Goal: Task Accomplishment & Management: Manage account settings

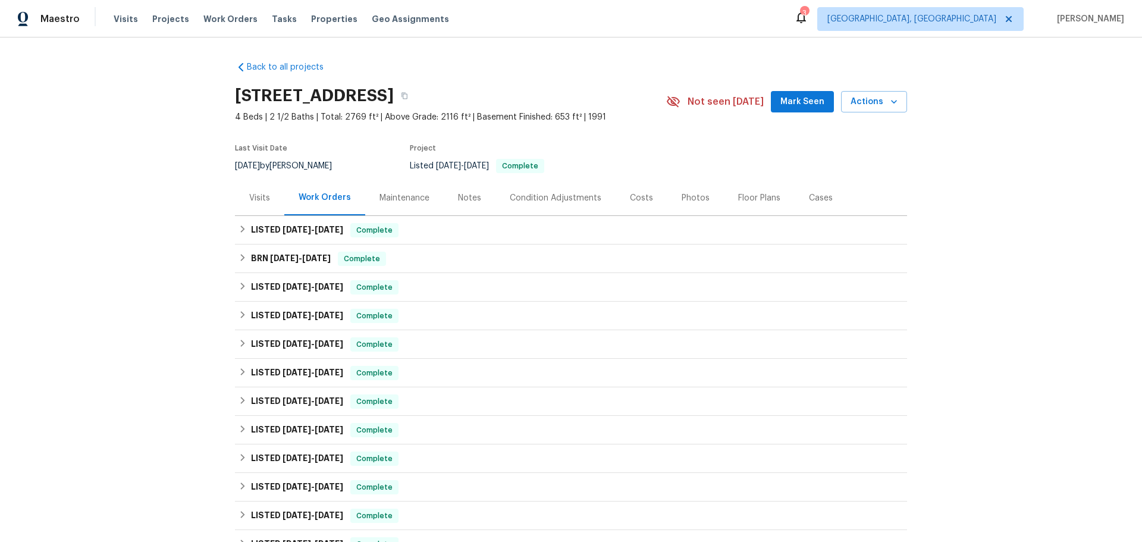
click at [399, 203] on div "Maintenance" at bounding box center [404, 198] width 50 height 12
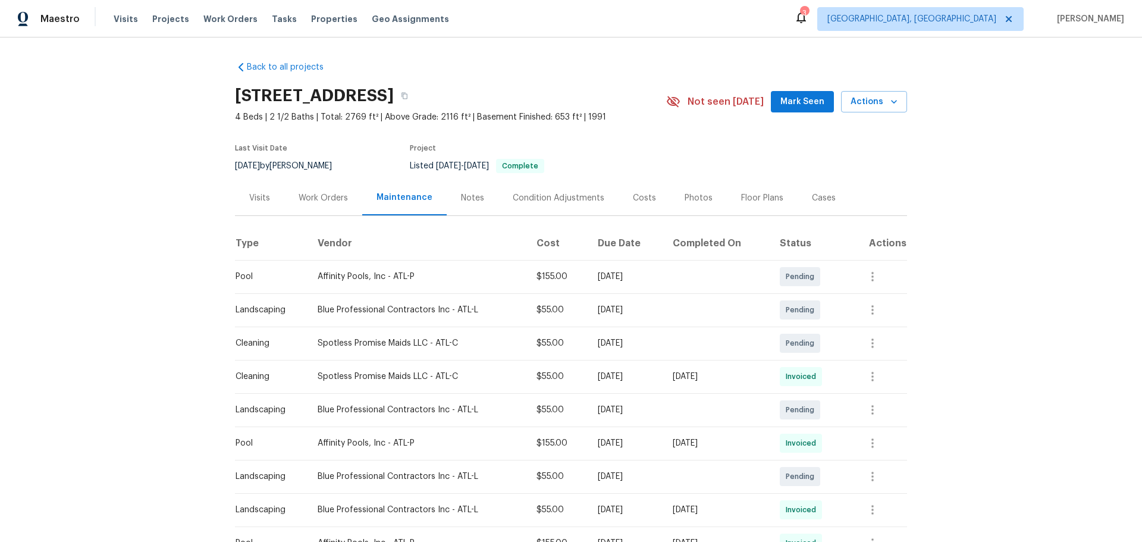
click at [461, 196] on div "Notes" at bounding box center [472, 198] width 23 height 12
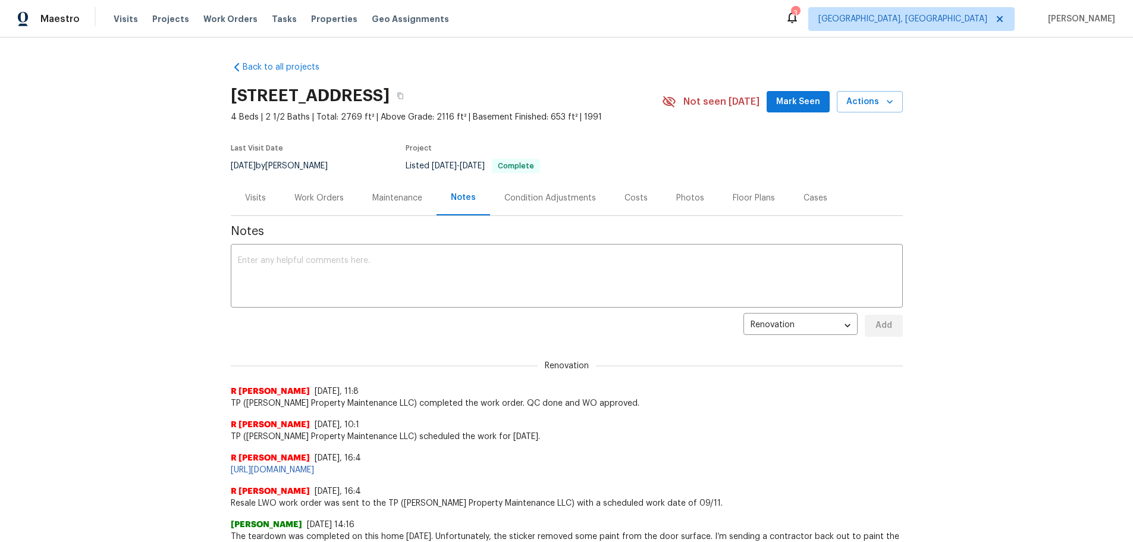
click at [535, 193] on div "Condition Adjustments" at bounding box center [550, 198] width 92 height 12
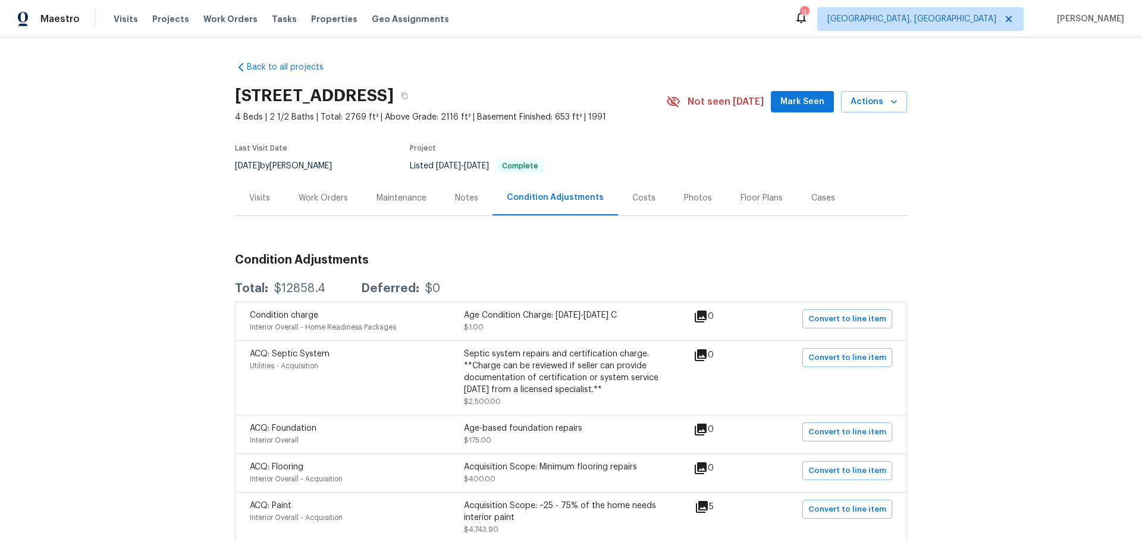
click at [265, 202] on div "Visits" at bounding box center [259, 198] width 21 height 12
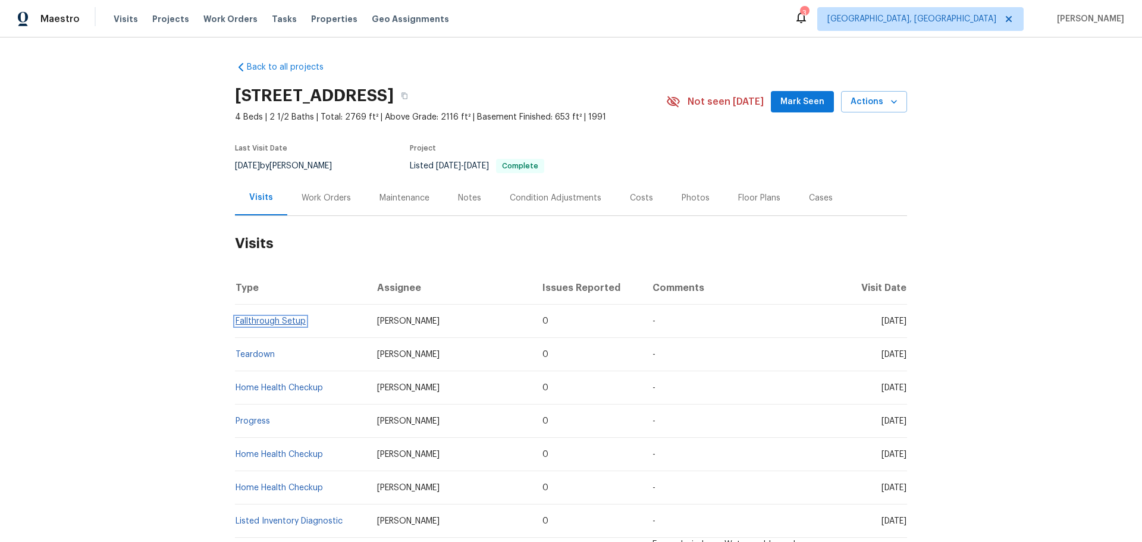
click at [277, 325] on link "Fallthrough Setup" at bounding box center [271, 321] width 70 height 8
click at [325, 197] on div "Work Orders" at bounding box center [326, 198] width 49 height 12
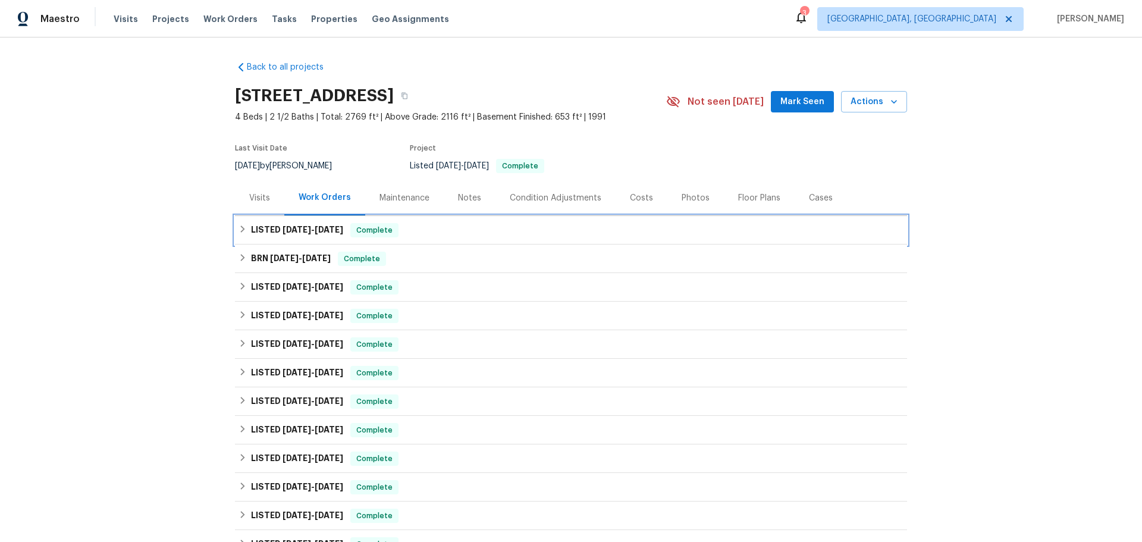
click at [383, 233] on span "Complete" at bounding box center [375, 230] width 46 height 12
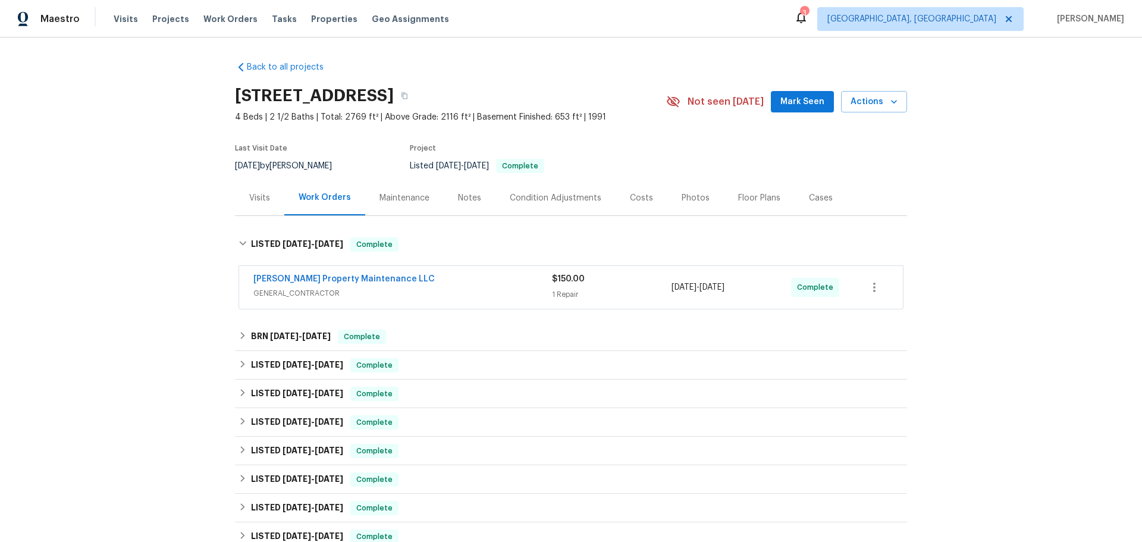
click at [454, 280] on div "[PERSON_NAME] Property Maintenance LLC" at bounding box center [402, 280] width 299 height 14
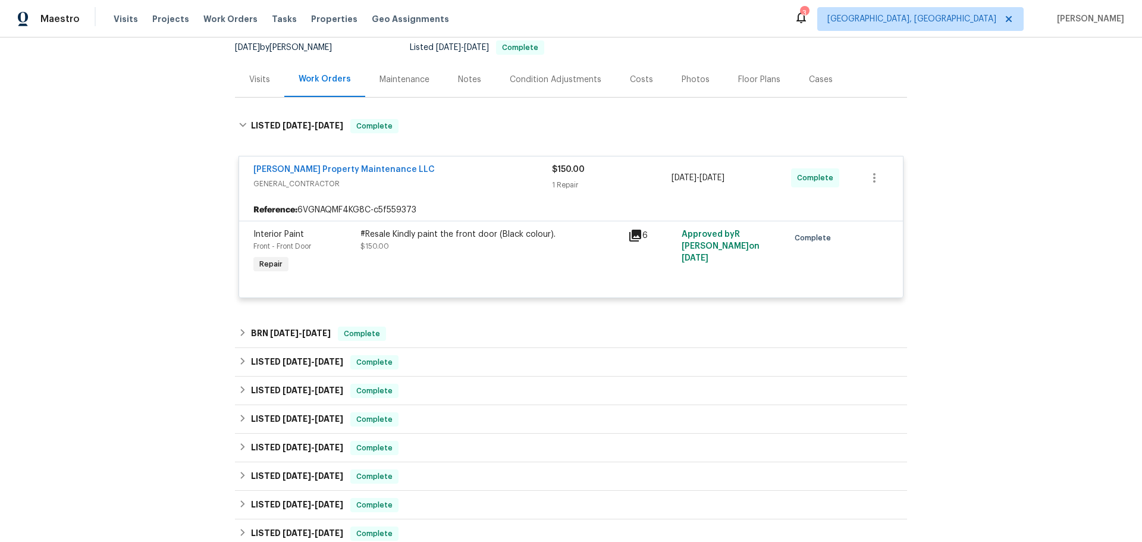
scroll to position [178, 0]
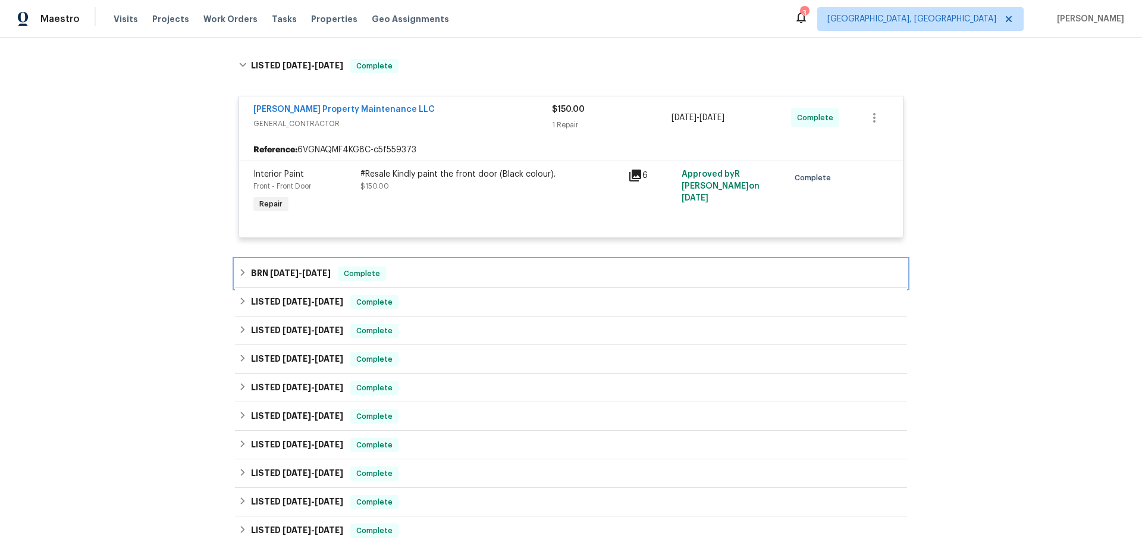
click at [334, 272] on div "BRN 8/15/25 - 8/19/25 Complete" at bounding box center [571, 273] width 665 height 14
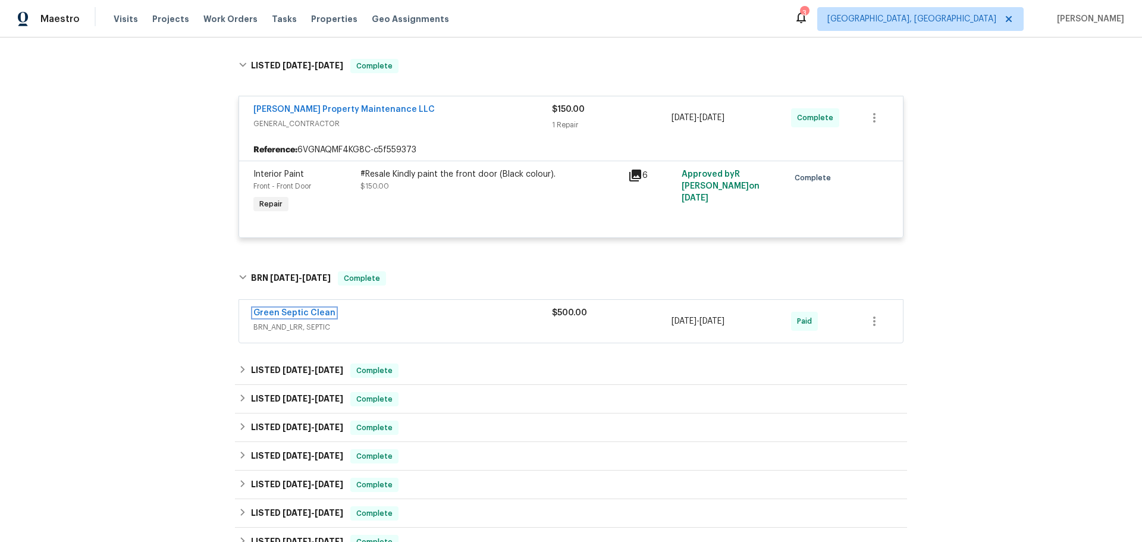
click at [311, 316] on link "Green Septic Clean" at bounding box center [294, 313] width 82 height 8
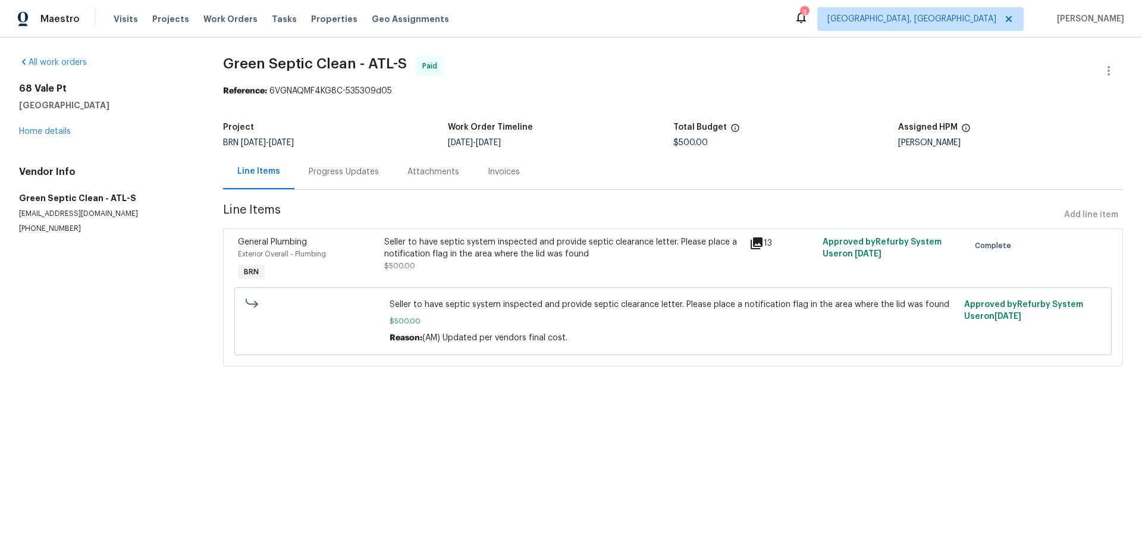
click at [531, 77] on span "Green Septic Clean - ATL-S Paid" at bounding box center [658, 71] width 871 height 29
click at [513, 61] on span "Green Septic Clean - ATL-S Paid" at bounding box center [658, 71] width 871 height 29
drag, startPoint x: 847, startPoint y: 249, endPoint x: 822, endPoint y: 249, distance: 25.0
click at [822, 249] on div "Approved by Refurby System User on 8/19/2025" at bounding box center [892, 260] width 146 height 55
click at [738, 389] on div "All work orders 68 Vale Pt Newnan, GA 30265 Home details Vendor Info Green Sept…" at bounding box center [571, 218] width 1142 height 362
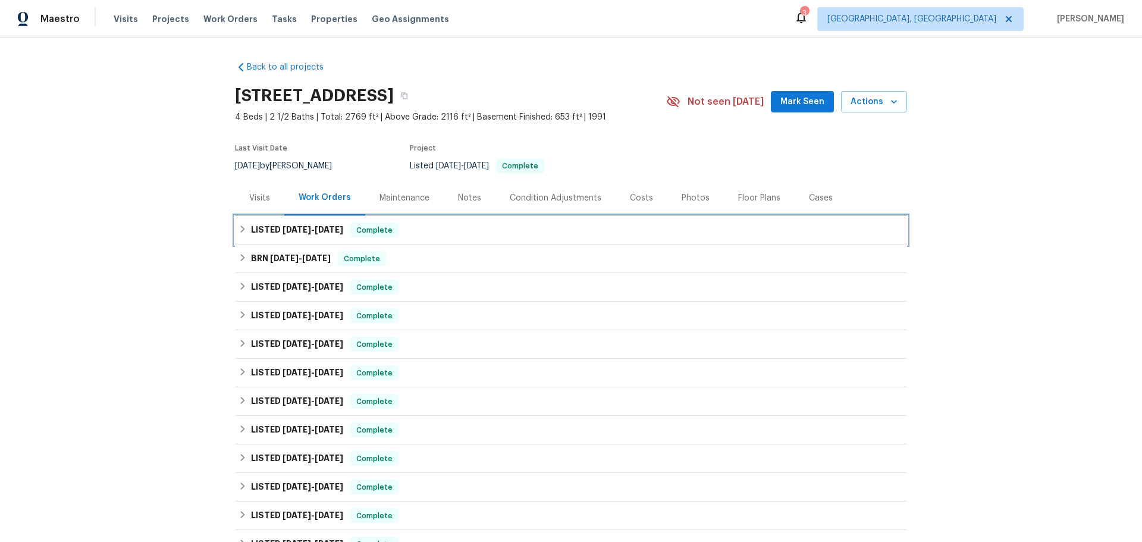
click at [305, 231] on span "[DATE] - [DATE]" at bounding box center [313, 229] width 61 height 8
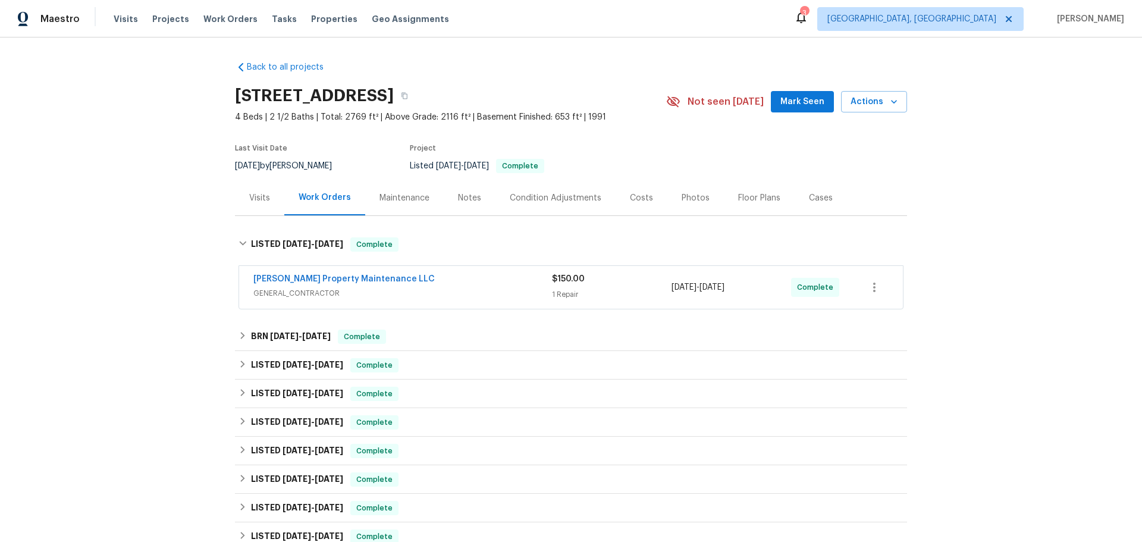
click at [356, 286] on div "[PERSON_NAME] Property Maintenance LLC" at bounding box center [402, 280] width 299 height 14
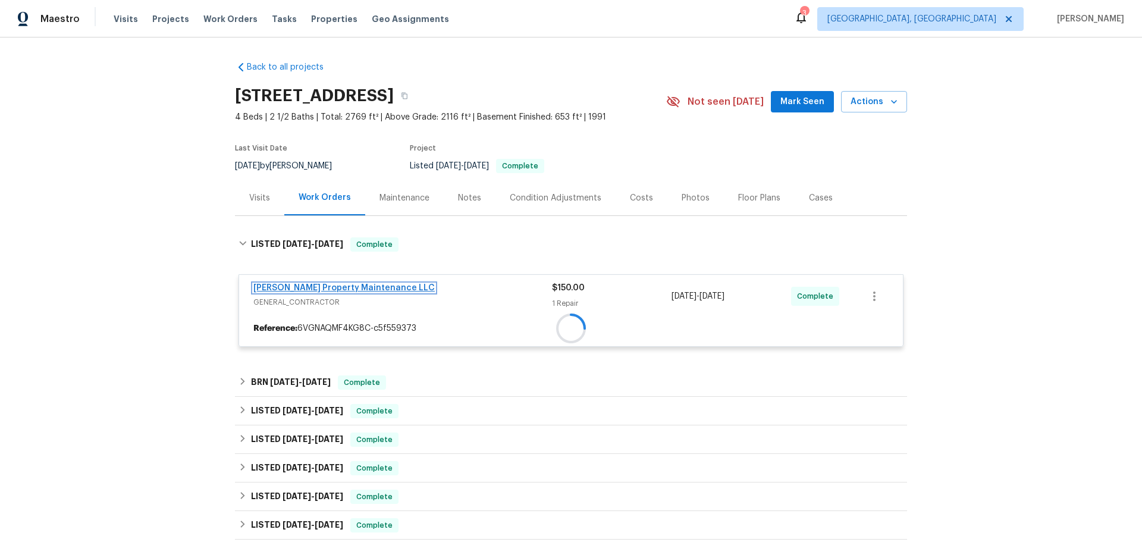
click at [356, 284] on link "[PERSON_NAME] Property Maintenance LLC" at bounding box center [343, 288] width 181 height 8
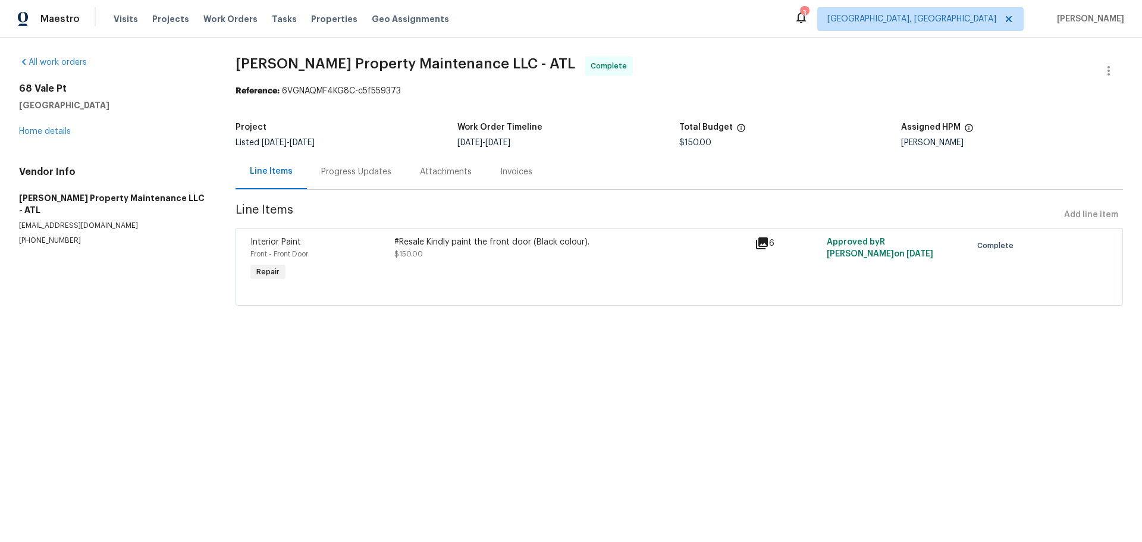
click at [544, 290] on div at bounding box center [679, 291] width 858 height 14
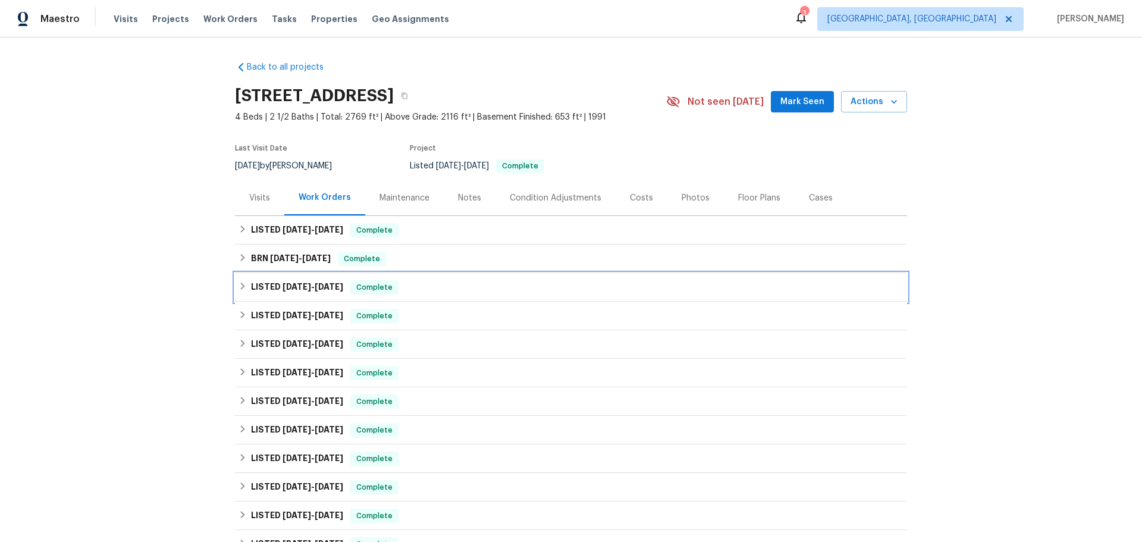
click at [307, 290] on span "8/4/25 - 8/11/25" at bounding box center [313, 287] width 61 height 8
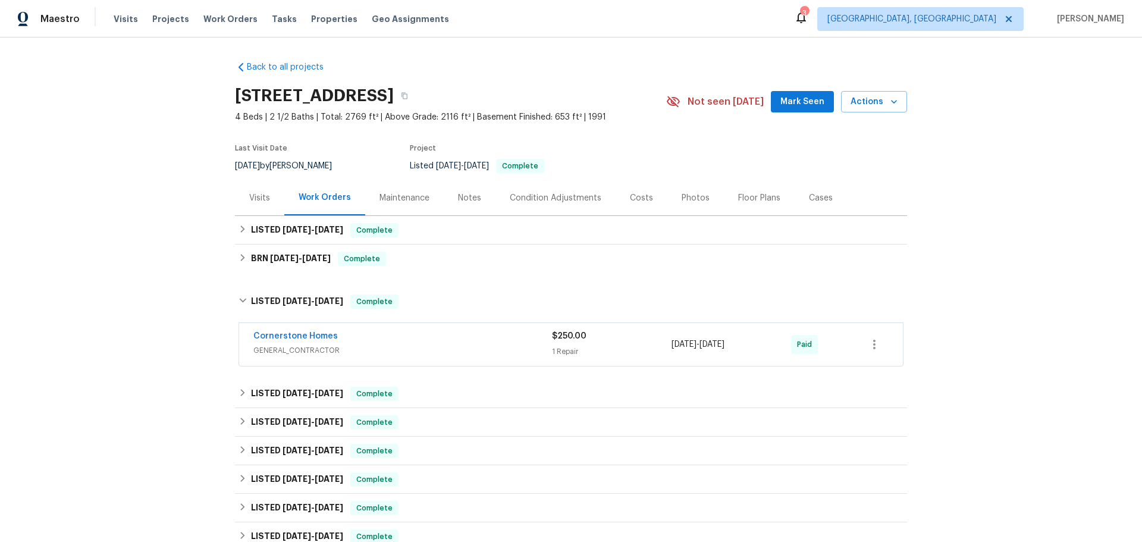
click at [299, 340] on span "Cornerstone Homes" at bounding box center [295, 336] width 84 height 12
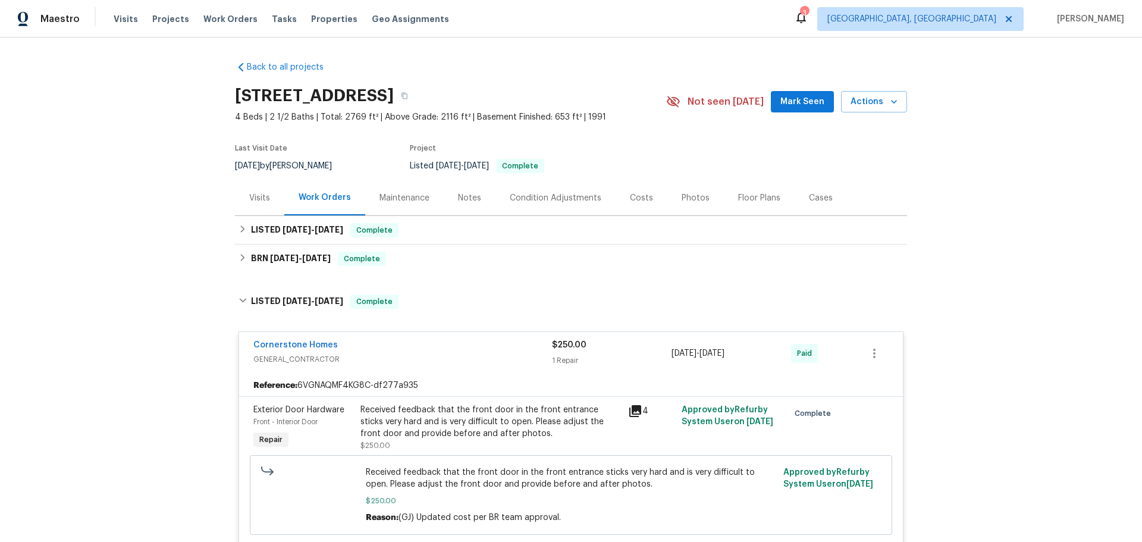
scroll to position [119, 0]
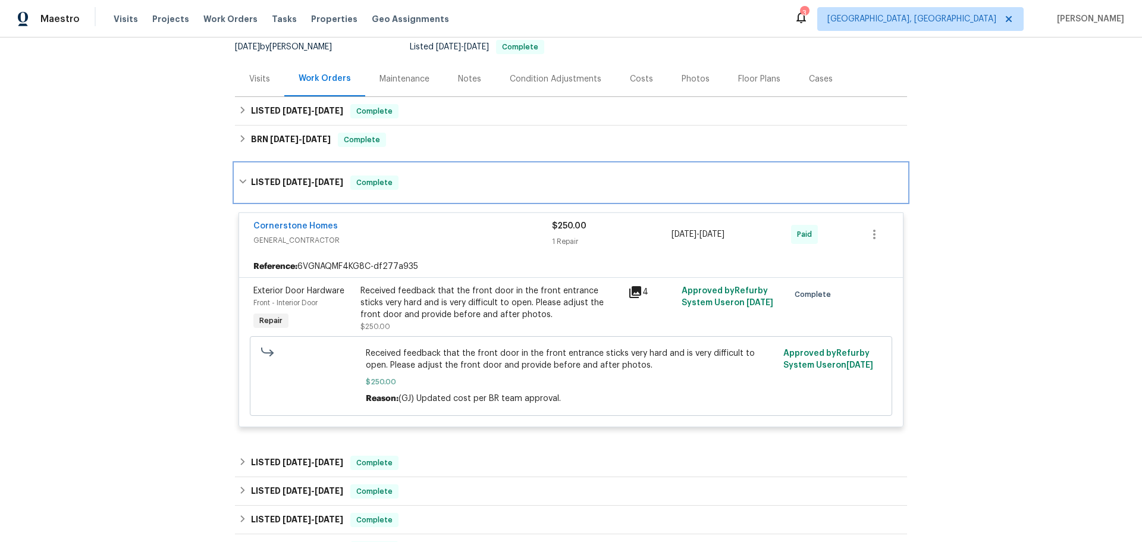
click at [294, 181] on span "[DATE]" at bounding box center [297, 182] width 29 height 8
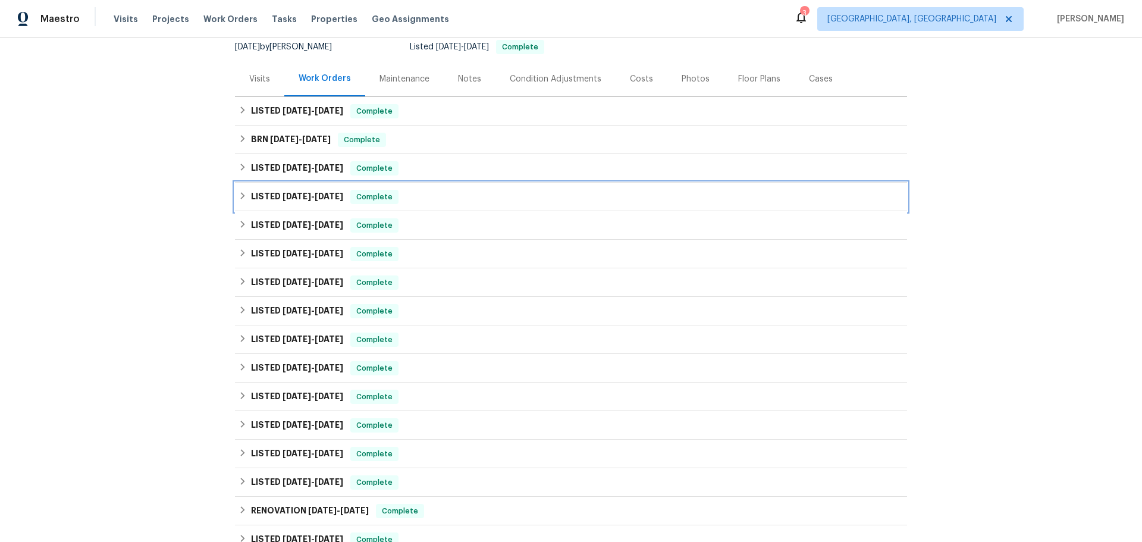
click at [302, 203] on h6 "LISTED 7/29/25 - 8/4/25" at bounding box center [297, 197] width 92 height 14
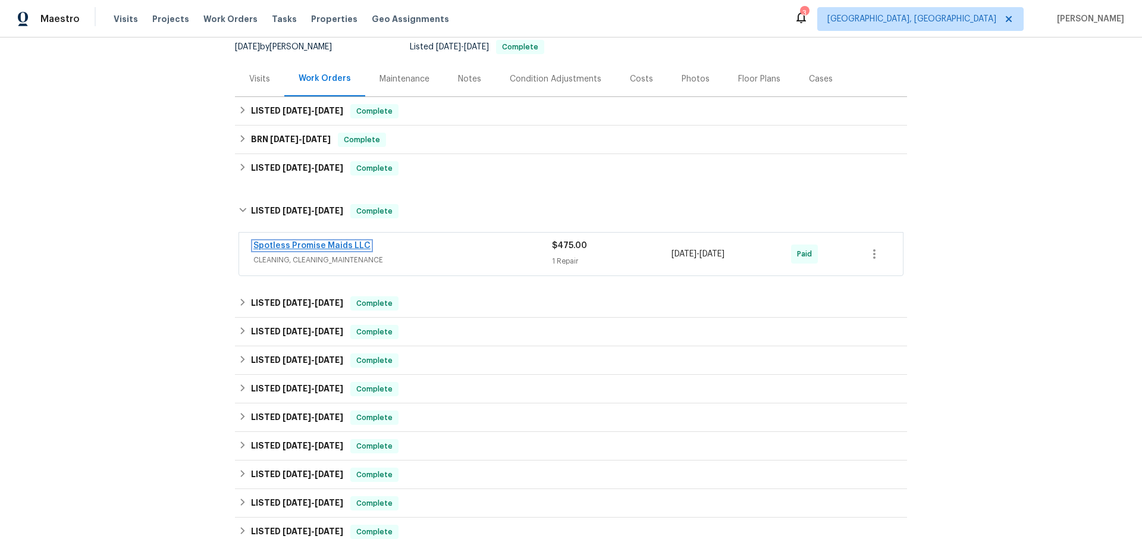
click at [345, 241] on link "Spotless Promise Maids LLC" at bounding box center [311, 245] width 117 height 8
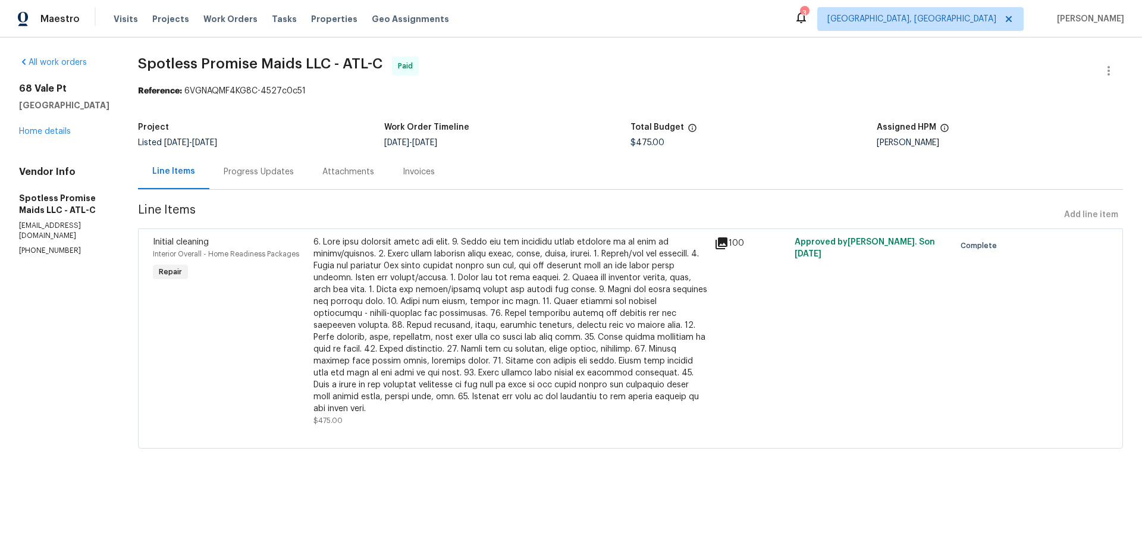
click at [915, 320] on div "Approved by Glory Joyce. S on 7/29/2025" at bounding box center [871, 331] width 161 height 197
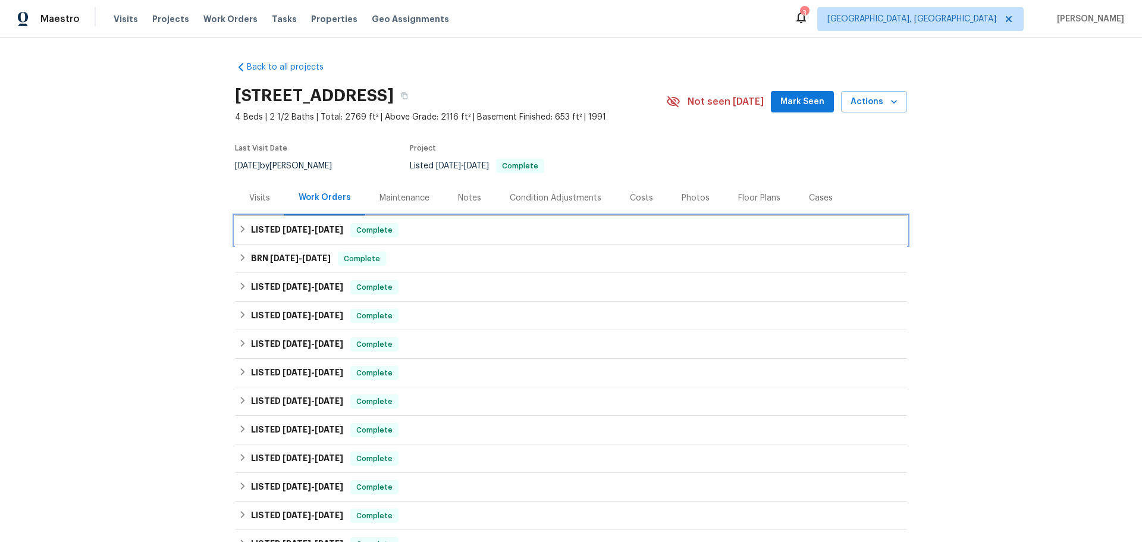
click at [303, 234] on h6 "LISTED 9/9/25 - 9/11/25" at bounding box center [297, 230] width 92 height 14
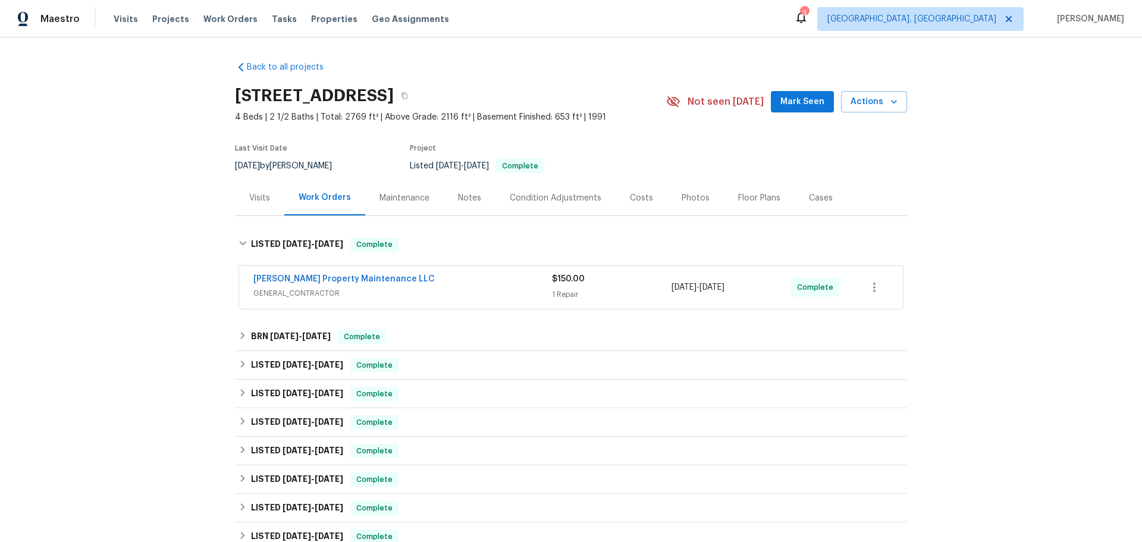
click at [322, 287] on div "[PERSON_NAME] Property Maintenance LLC" at bounding box center [402, 280] width 299 height 14
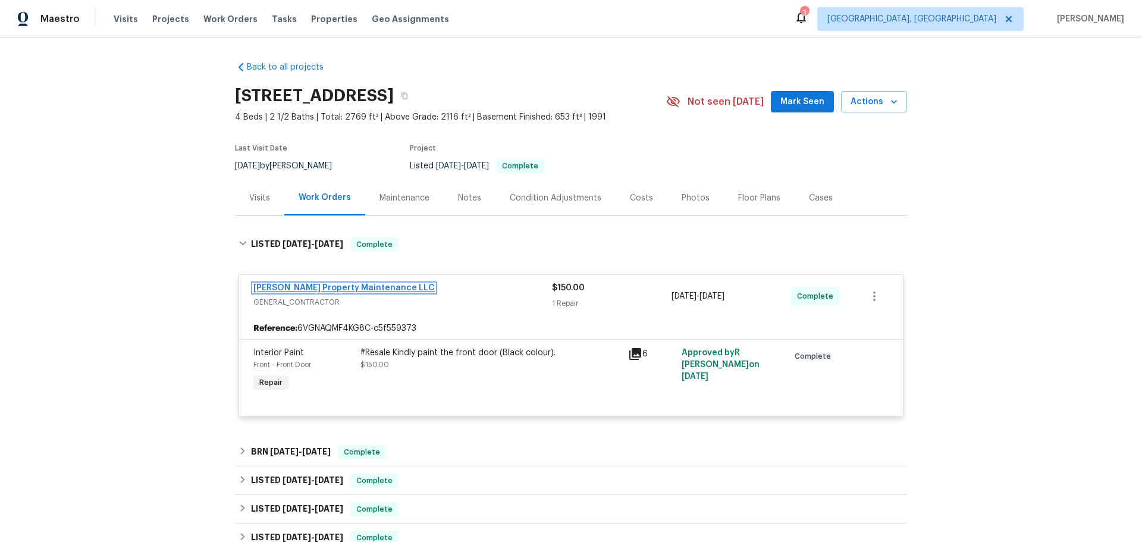
click at [322, 284] on link "[PERSON_NAME] Property Maintenance LLC" at bounding box center [343, 288] width 181 height 8
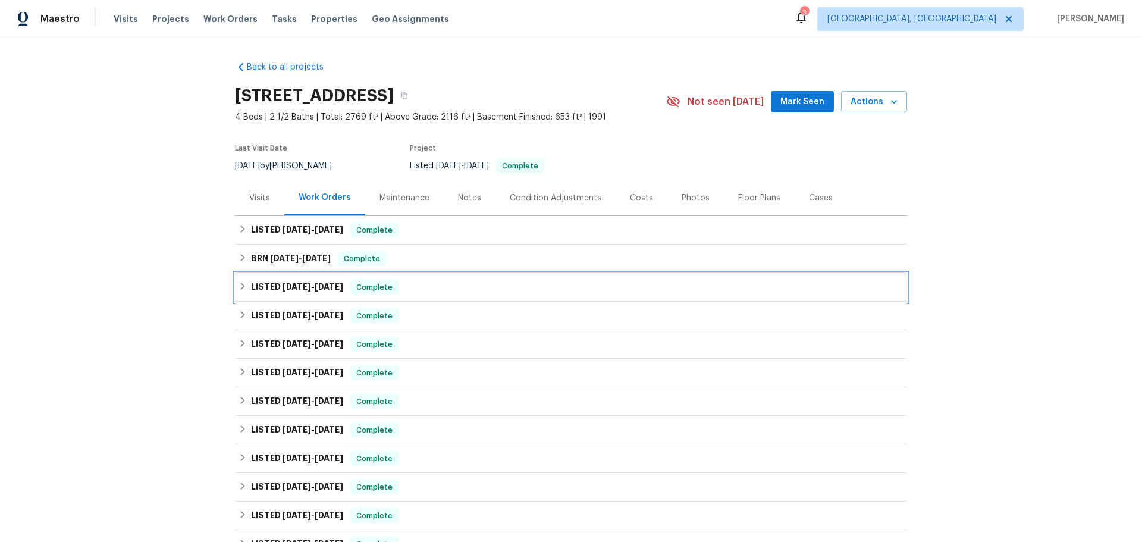
click at [279, 281] on h6 "LISTED [DATE] - [DATE]" at bounding box center [297, 287] width 92 height 14
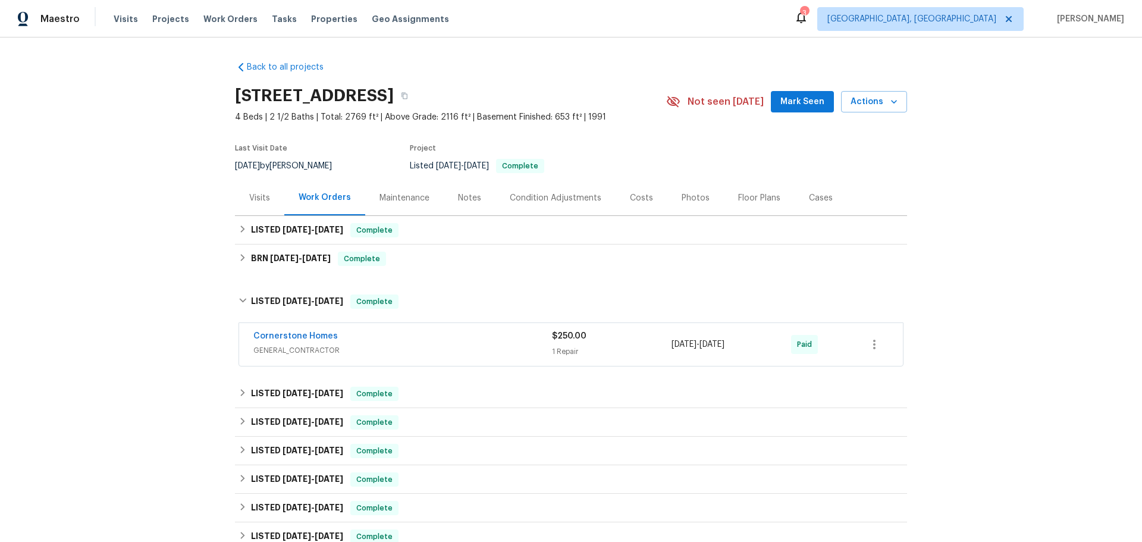
click at [532, 322] on div "Cornerstone Homes GENERAL_CONTRACTOR $250.00 1 Repair [DATE] - [DATE] Paid" at bounding box center [571, 345] width 672 height 49
click at [527, 339] on div "Cornerstone Homes" at bounding box center [402, 337] width 299 height 14
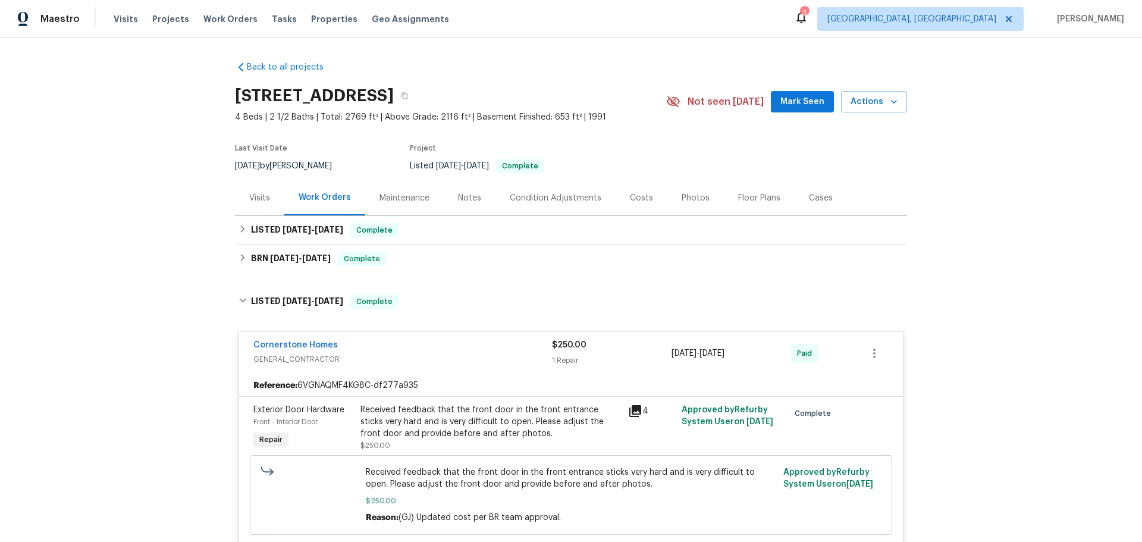
click at [527, 339] on div "Cornerstone Homes" at bounding box center [402, 346] width 299 height 14
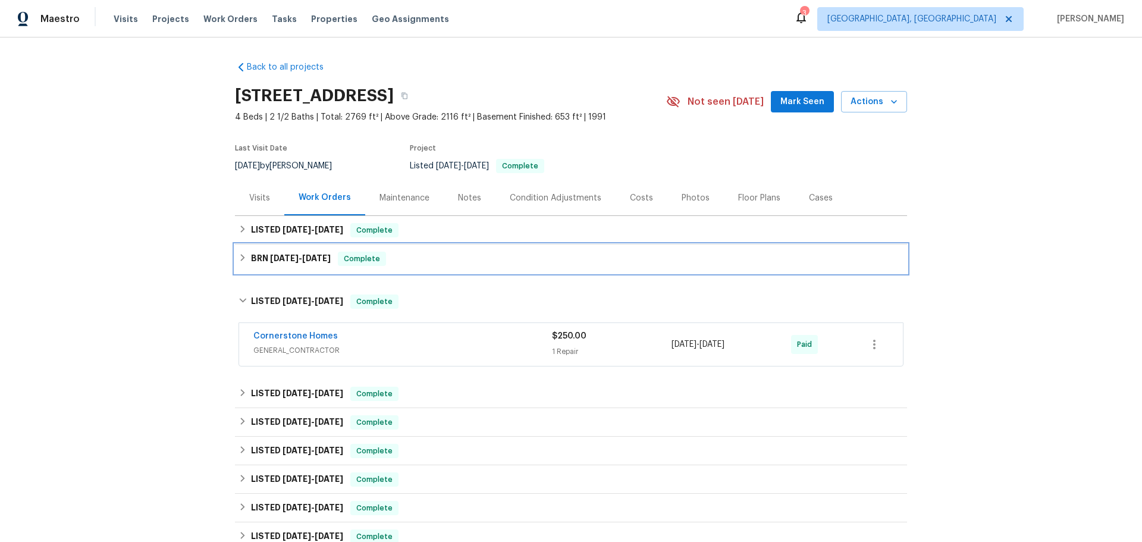
click at [263, 265] on h6 "BRN [DATE] - [DATE]" at bounding box center [291, 259] width 80 height 14
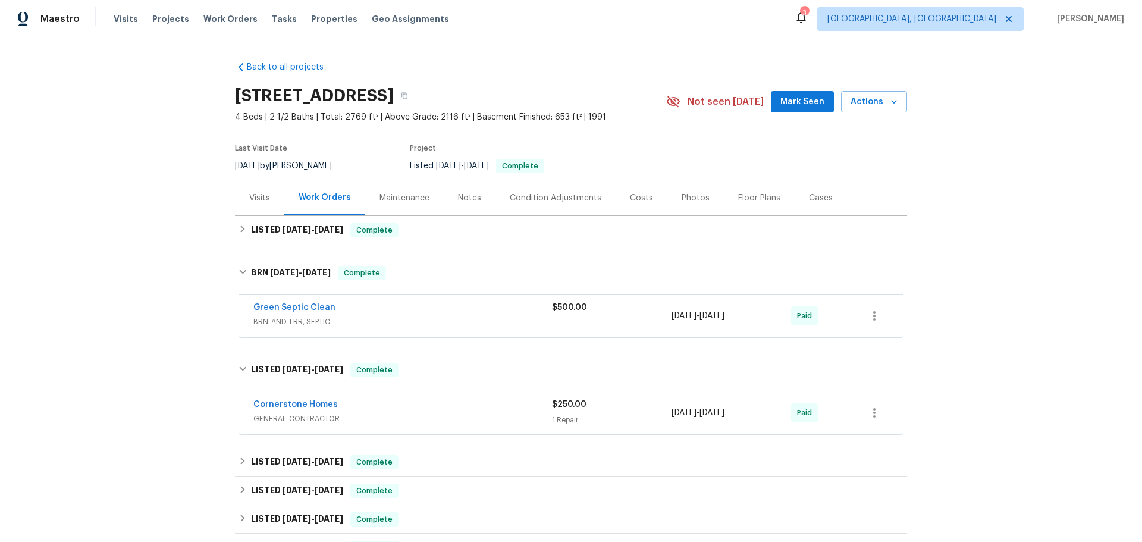
click at [518, 320] on span "BRN_AND_LRR, SEPTIC" at bounding box center [402, 322] width 299 height 12
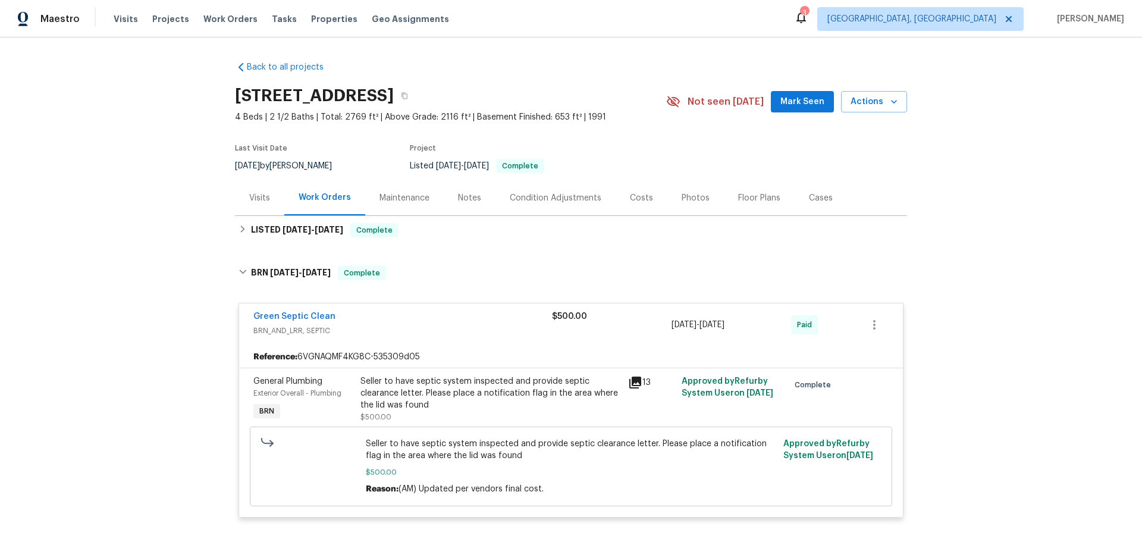
click at [518, 320] on div "Green Septic Clean" at bounding box center [402, 317] width 299 height 14
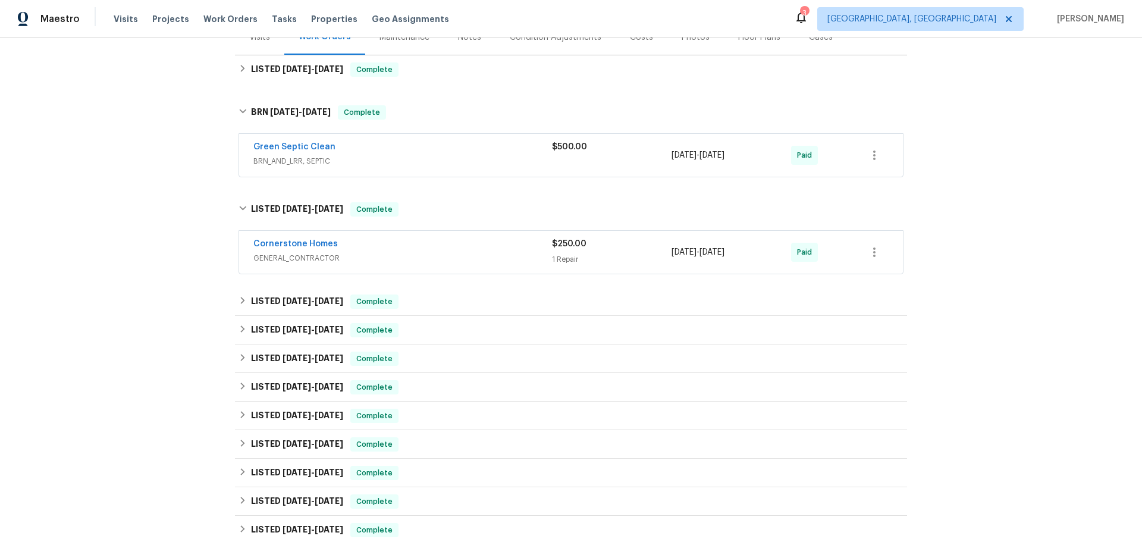
scroll to position [178, 0]
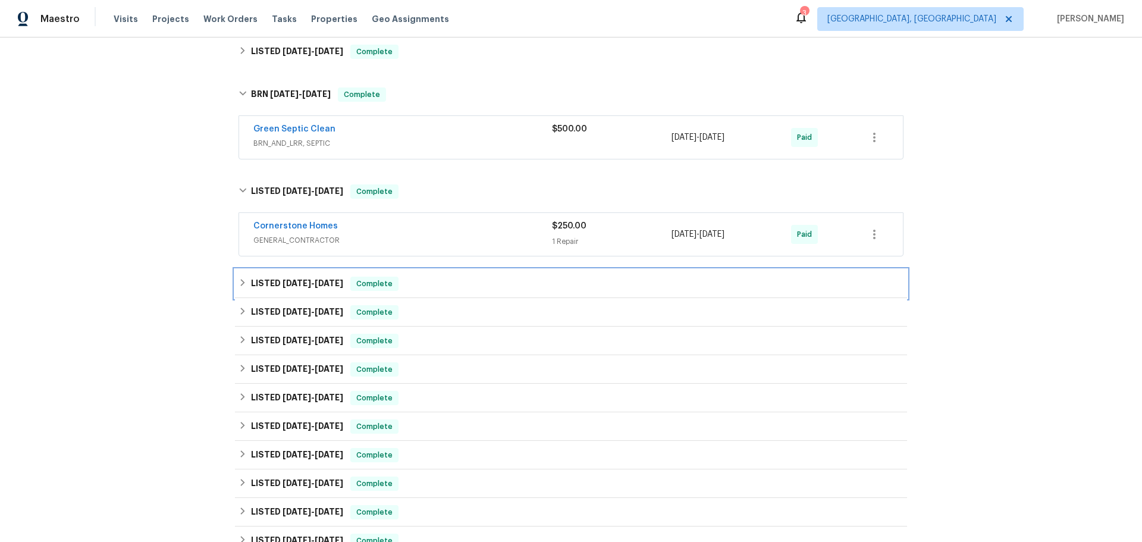
click at [290, 290] on h6 "LISTED 7/29/25 - 8/4/25" at bounding box center [297, 284] width 92 height 14
